Goal: Task Accomplishment & Management: Manage account settings

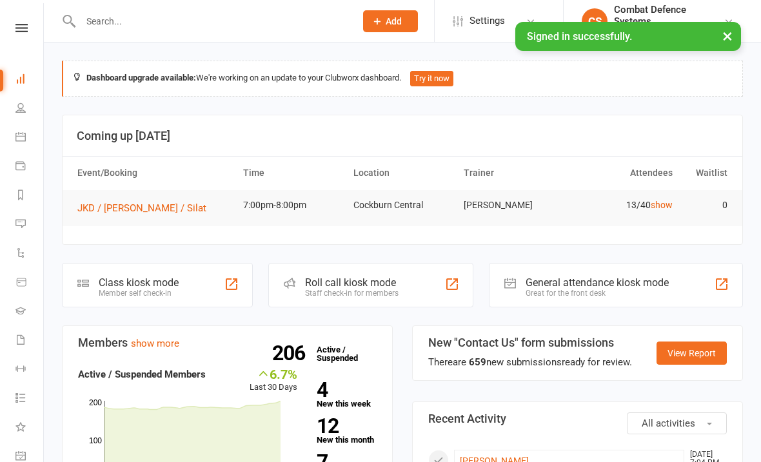
click at [177, 28] on input "text" at bounding box center [212, 21] width 270 height 18
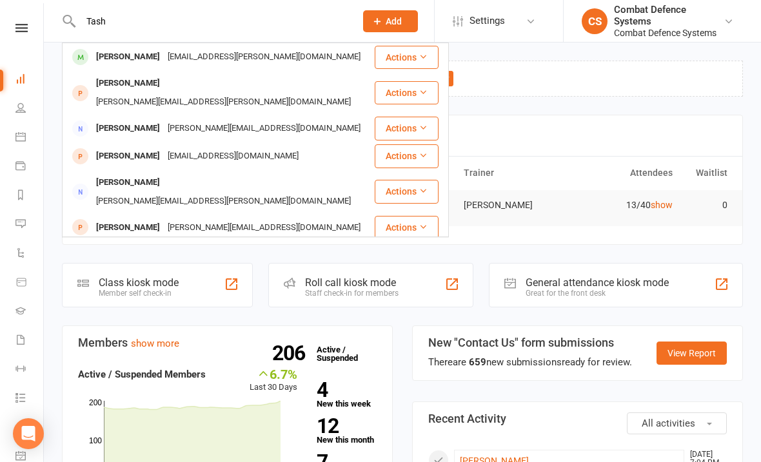
type input "Tash"
click at [190, 58] on div "[EMAIL_ADDRESS][PERSON_NAME][DOMAIN_NAME]" at bounding box center [264, 57] width 201 height 19
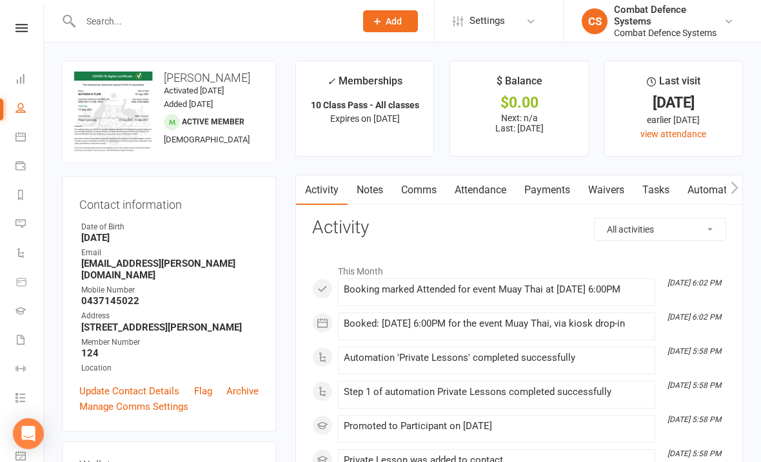
click at [550, 192] on link "Payments" at bounding box center [547, 190] width 64 height 30
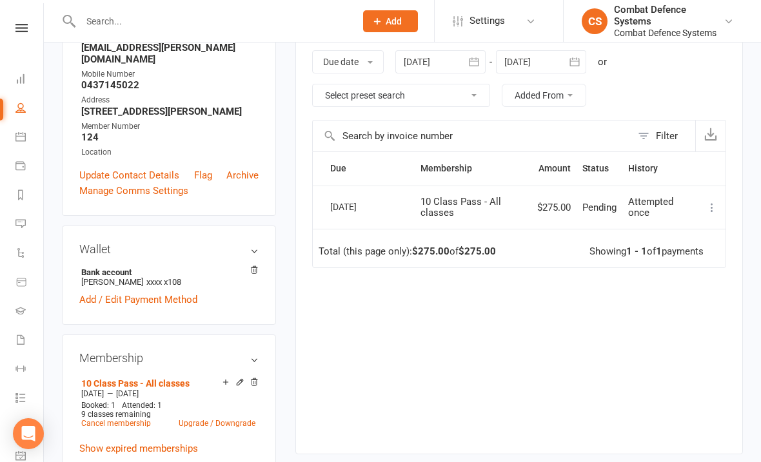
scroll to position [215, 0]
click at [708, 203] on icon at bounding box center [712, 208] width 13 height 13
click at [715, 201] on button at bounding box center [711, 208] width 15 height 15
click at [709, 206] on icon at bounding box center [712, 208] width 13 height 13
click at [714, 202] on icon at bounding box center [712, 208] width 13 height 13
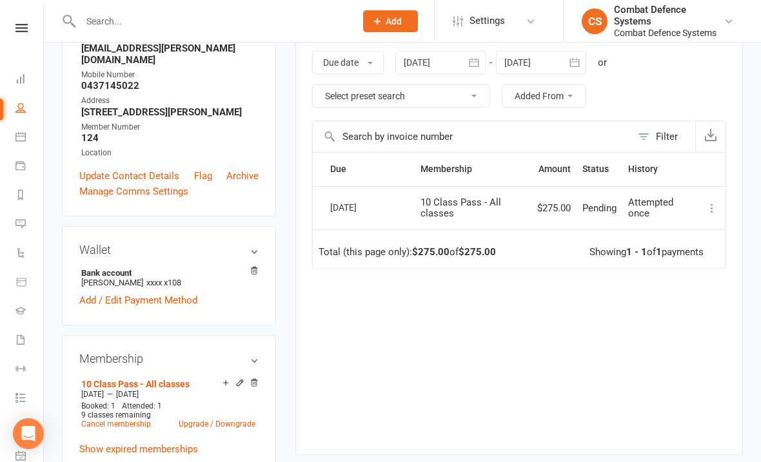
click at [718, 202] on icon at bounding box center [712, 208] width 13 height 13
click at [711, 204] on icon at bounding box center [712, 208] width 13 height 13
click at [709, 204] on icon at bounding box center [712, 208] width 13 height 13
click at [712, 204] on icon at bounding box center [712, 208] width 13 height 13
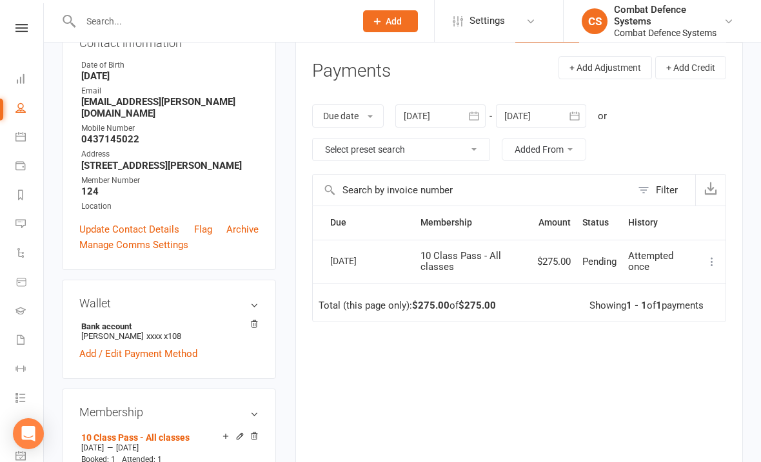
scroll to position [161, 0]
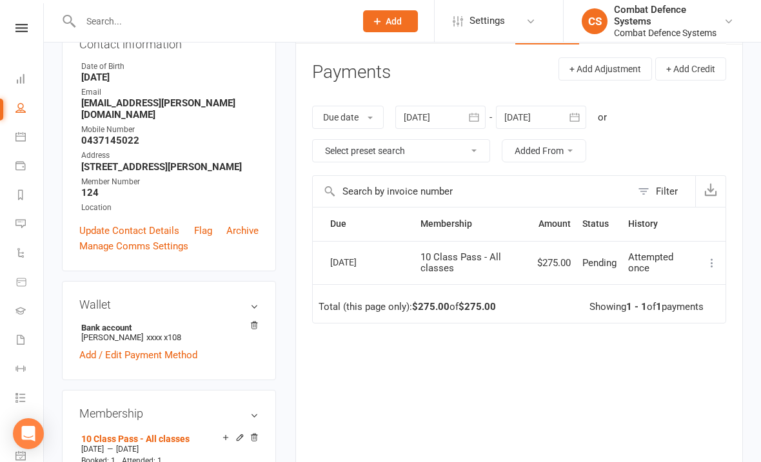
click at [711, 261] on icon at bounding box center [712, 263] width 13 height 13
click at [700, 377] on div "Due Contact Membership Amount Status History Invoice # Select this [DATE] [PERS…" at bounding box center [519, 348] width 414 height 282
click at [252, 321] on icon at bounding box center [254, 325] width 9 height 9
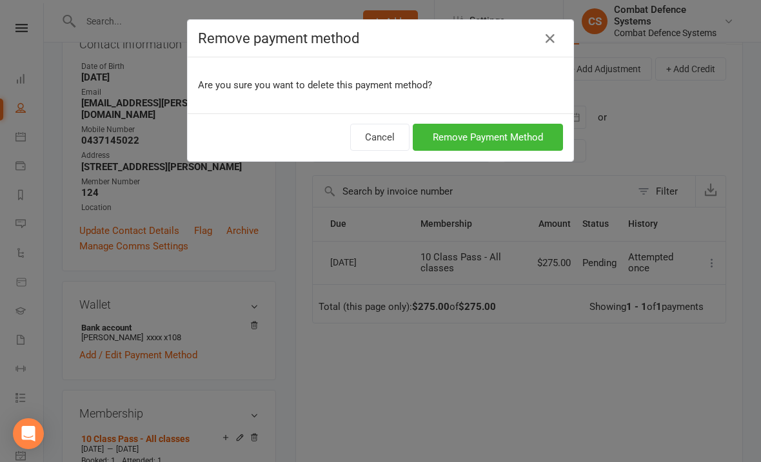
click at [492, 134] on button "Remove Payment Method" at bounding box center [488, 137] width 150 height 27
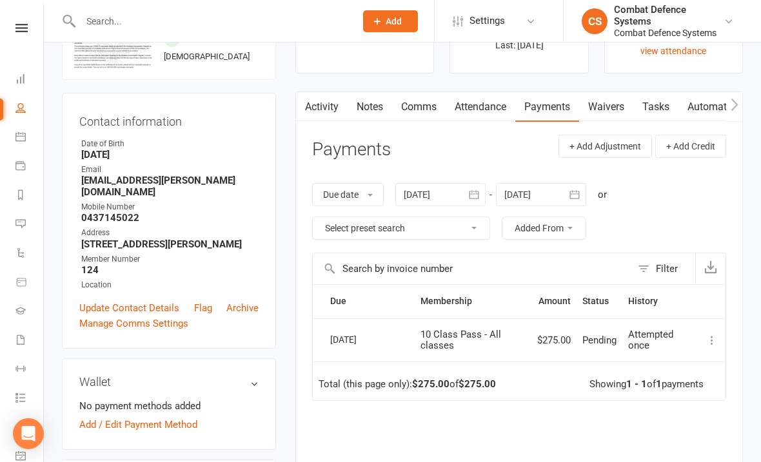
scroll to position [0, 0]
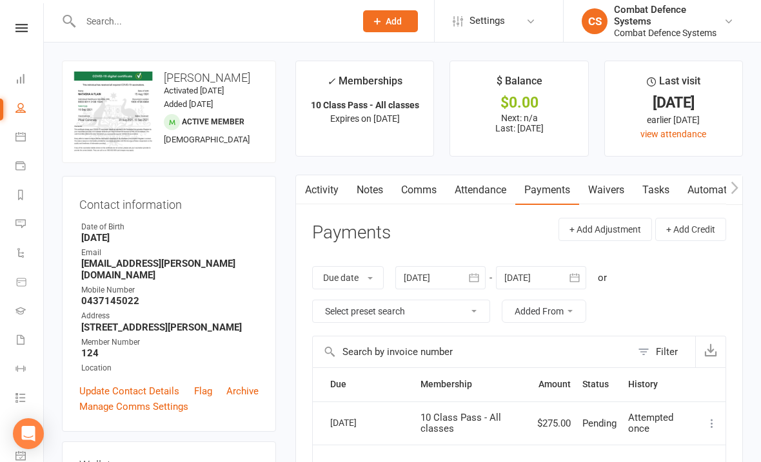
click at [22, 25] on icon at bounding box center [21, 28] width 12 height 8
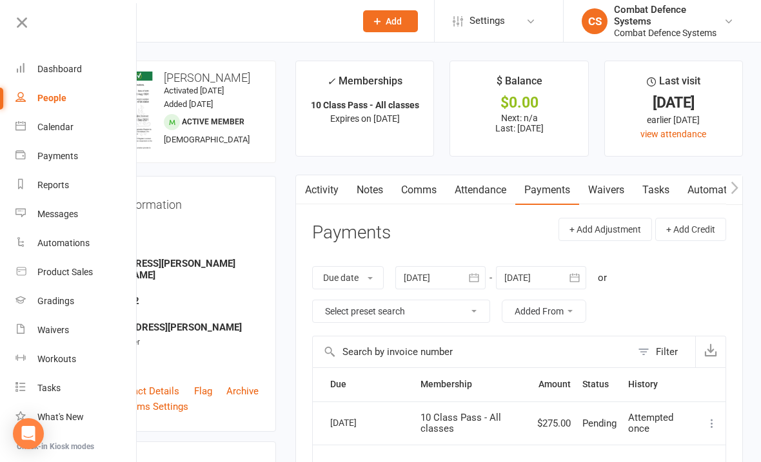
click at [78, 66] on div "Dashboard" at bounding box center [59, 69] width 45 height 10
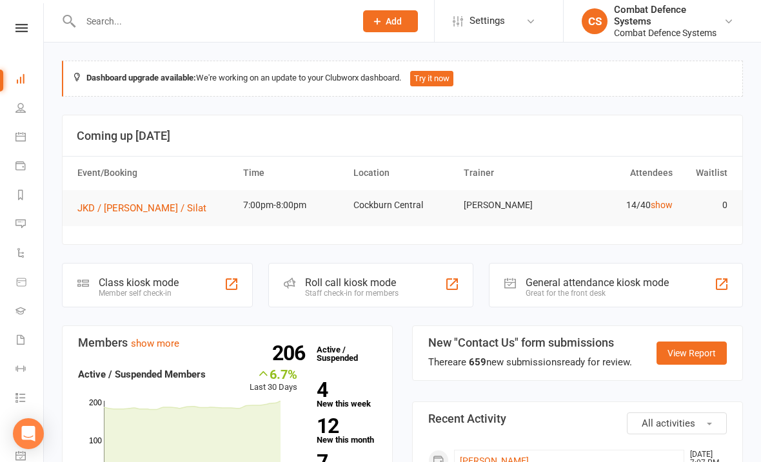
click at [180, 28] on input "text" at bounding box center [212, 21] width 270 height 18
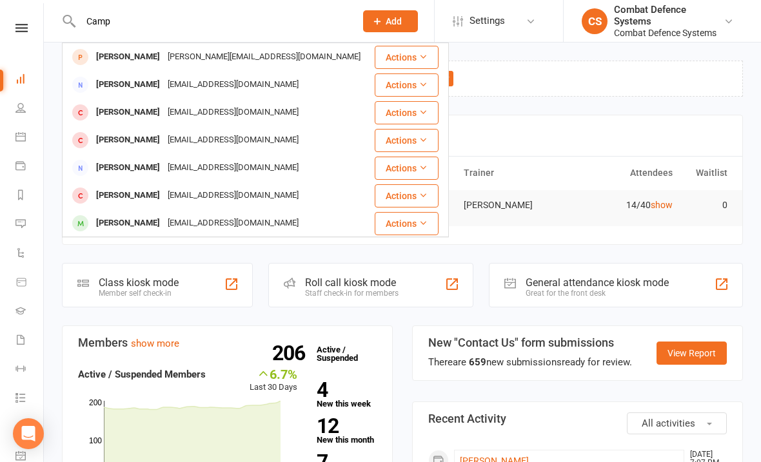
type input "Camp"
click at [174, 85] on div "[EMAIL_ADDRESS][DOMAIN_NAME]" at bounding box center [233, 84] width 139 height 19
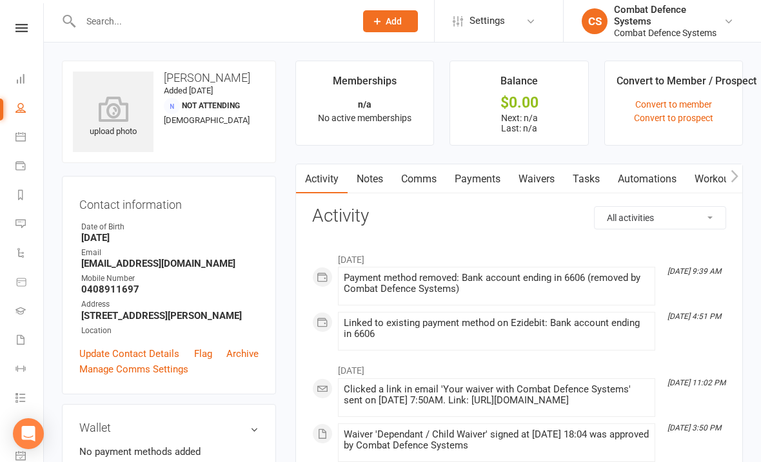
click at [170, 25] on input "text" at bounding box center [212, 21] width 270 height 18
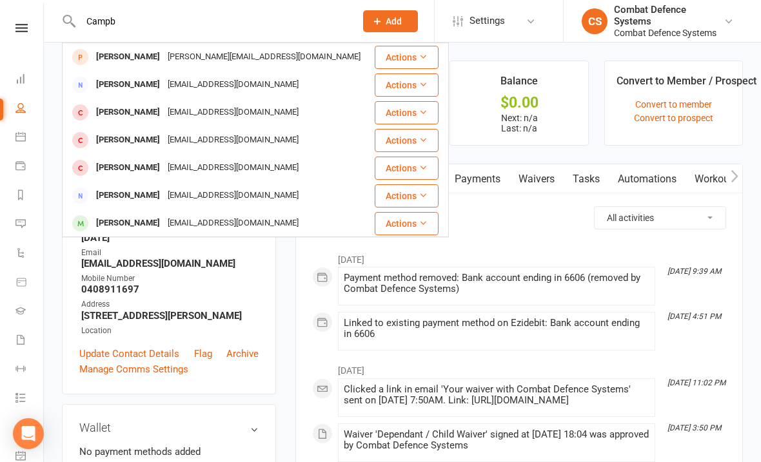
type input "Campb"
click at [180, 137] on div "[EMAIL_ADDRESS][DOMAIN_NAME]" at bounding box center [233, 140] width 139 height 19
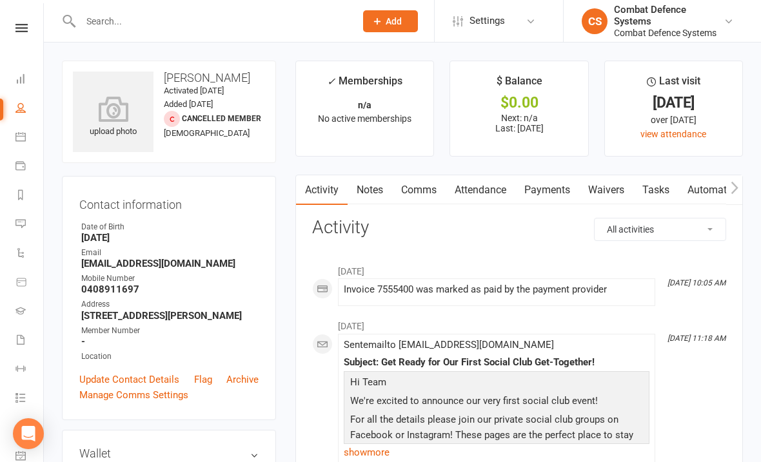
scroll to position [25, 0]
